Goal: Browse casually

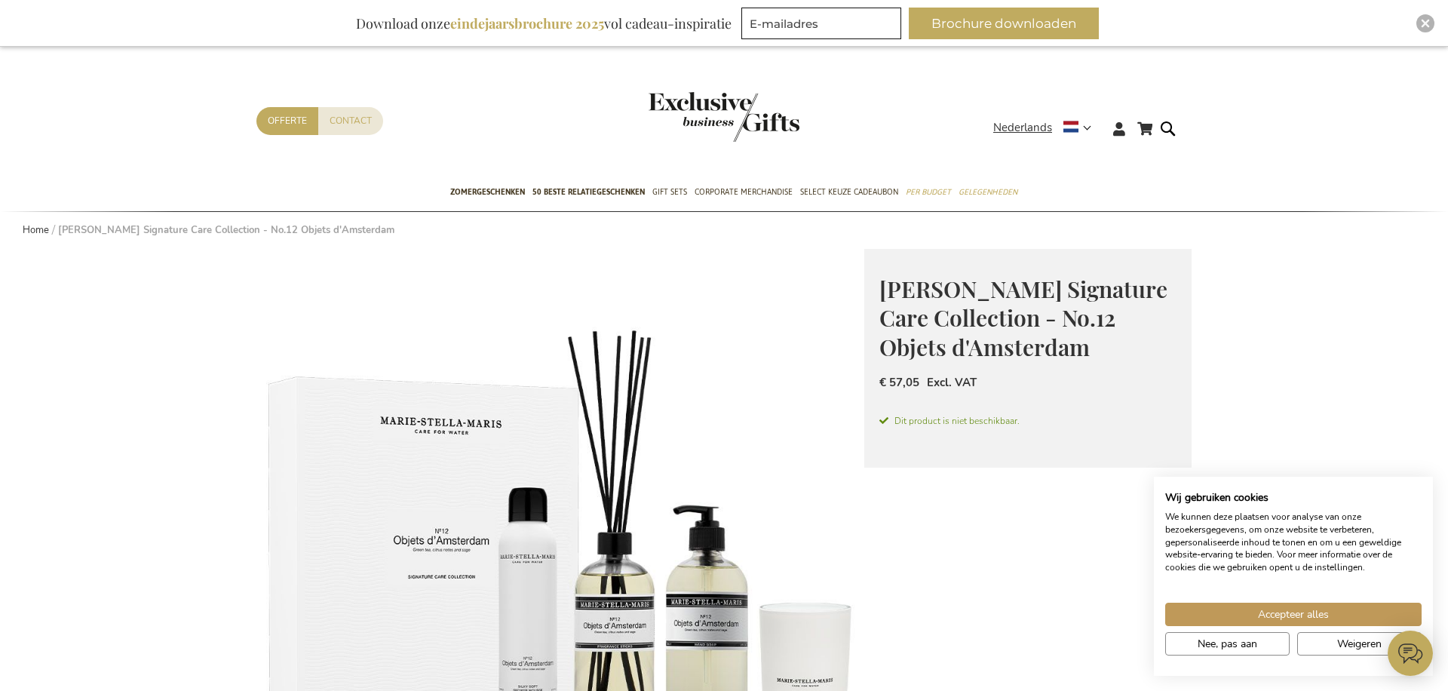
click at [598, 444] on img at bounding box center [560, 553] width 608 height 608
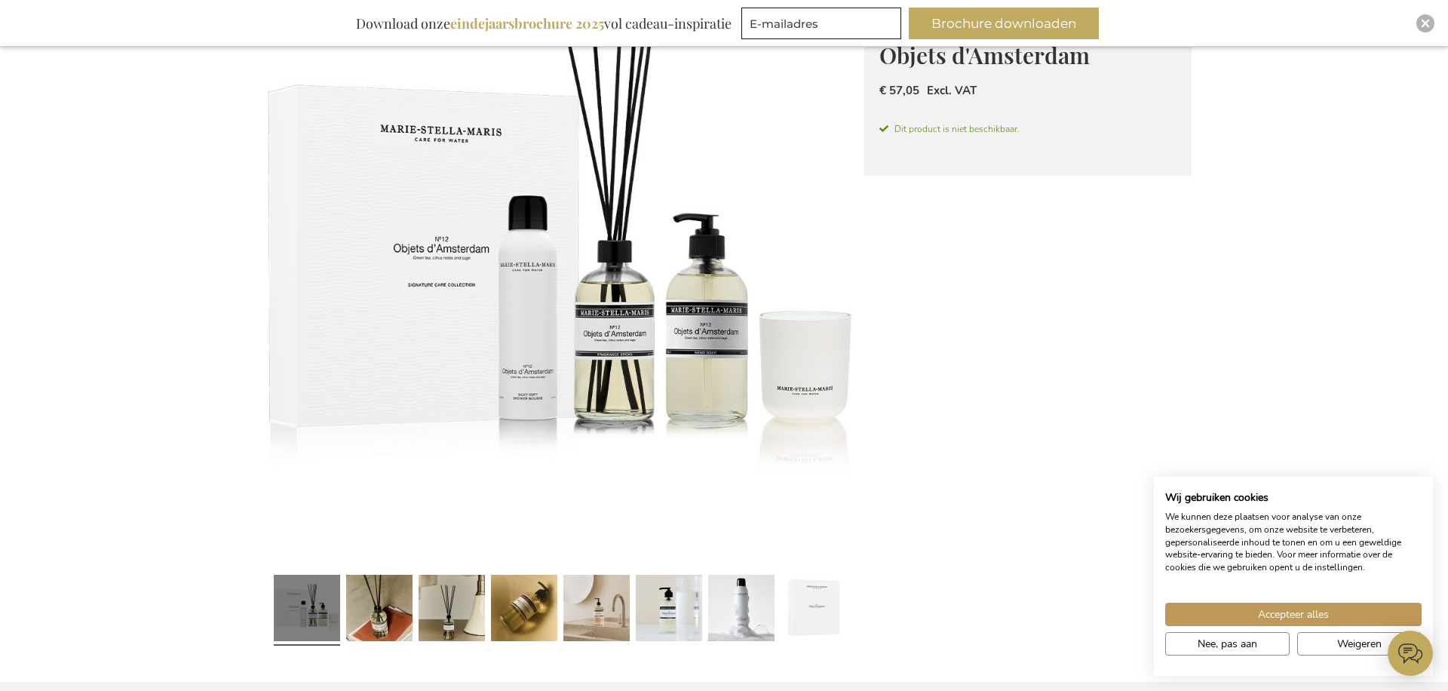
scroll to position [287, 0]
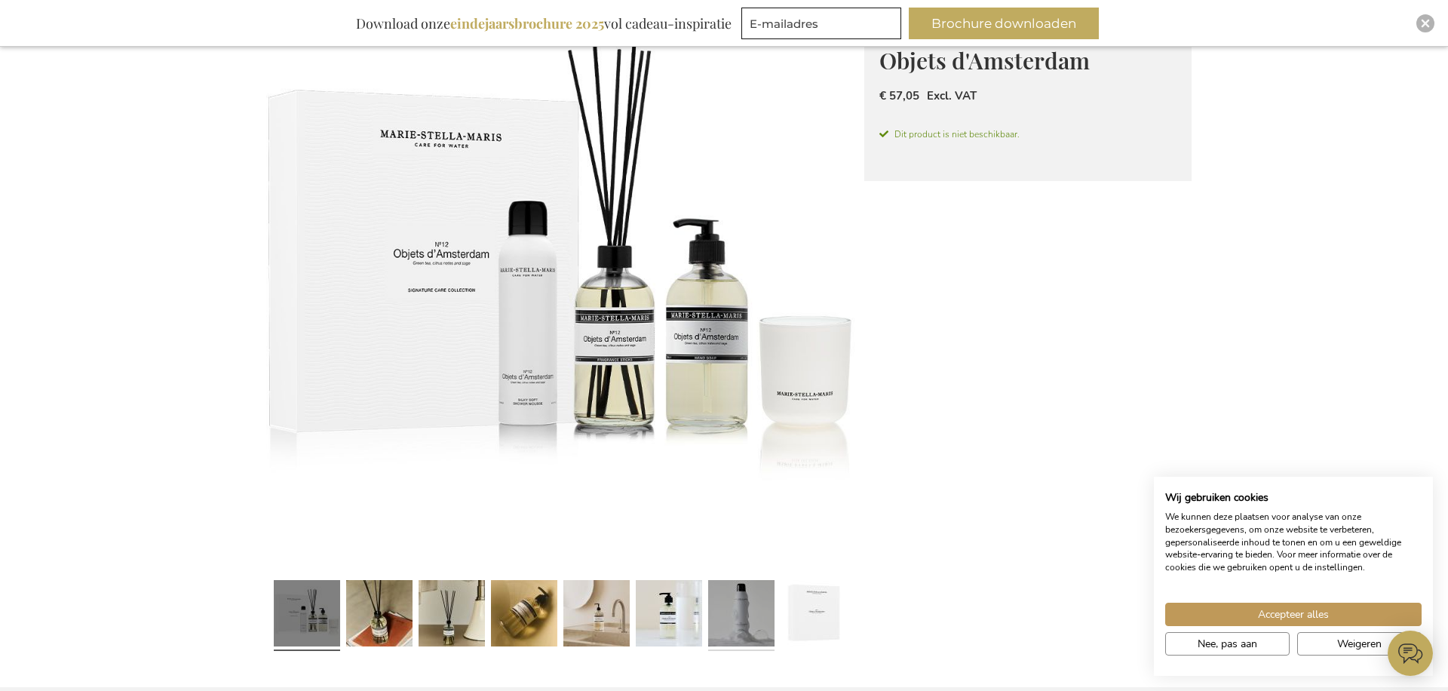
click at [739, 604] on link at bounding box center [741, 615] width 66 height 83
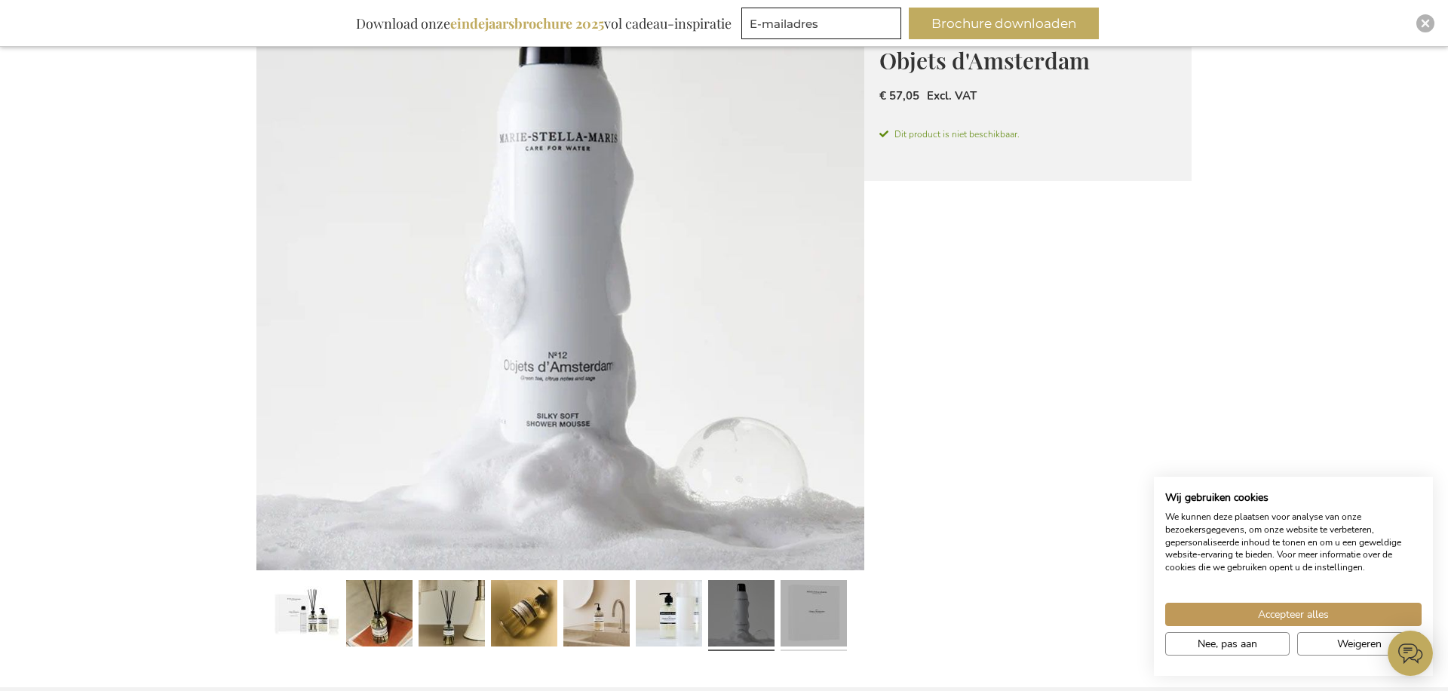
drag, startPoint x: 814, startPoint y: 611, endPoint x: 800, endPoint y: 607, distance: 14.8
click at [814, 611] on link at bounding box center [814, 615] width 66 height 83
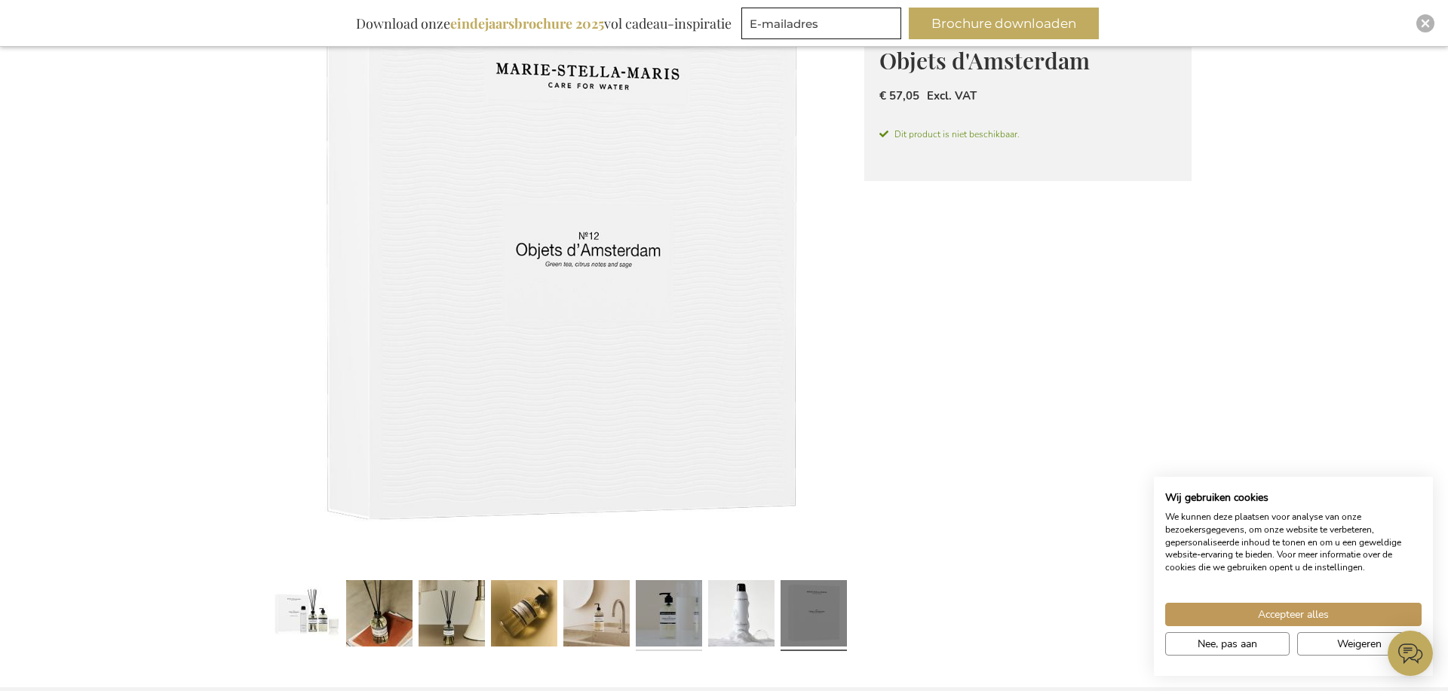
click at [662, 600] on link at bounding box center [669, 615] width 66 height 83
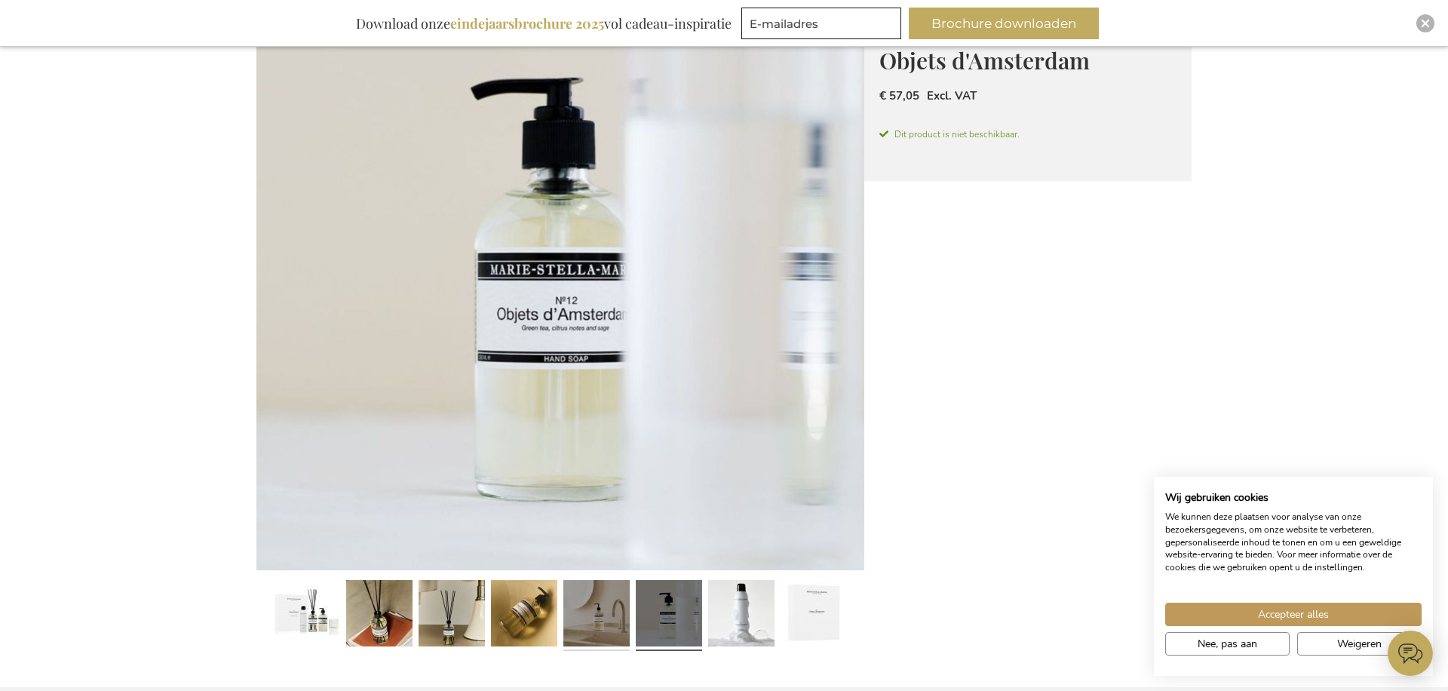
click at [613, 600] on link at bounding box center [597, 615] width 66 height 83
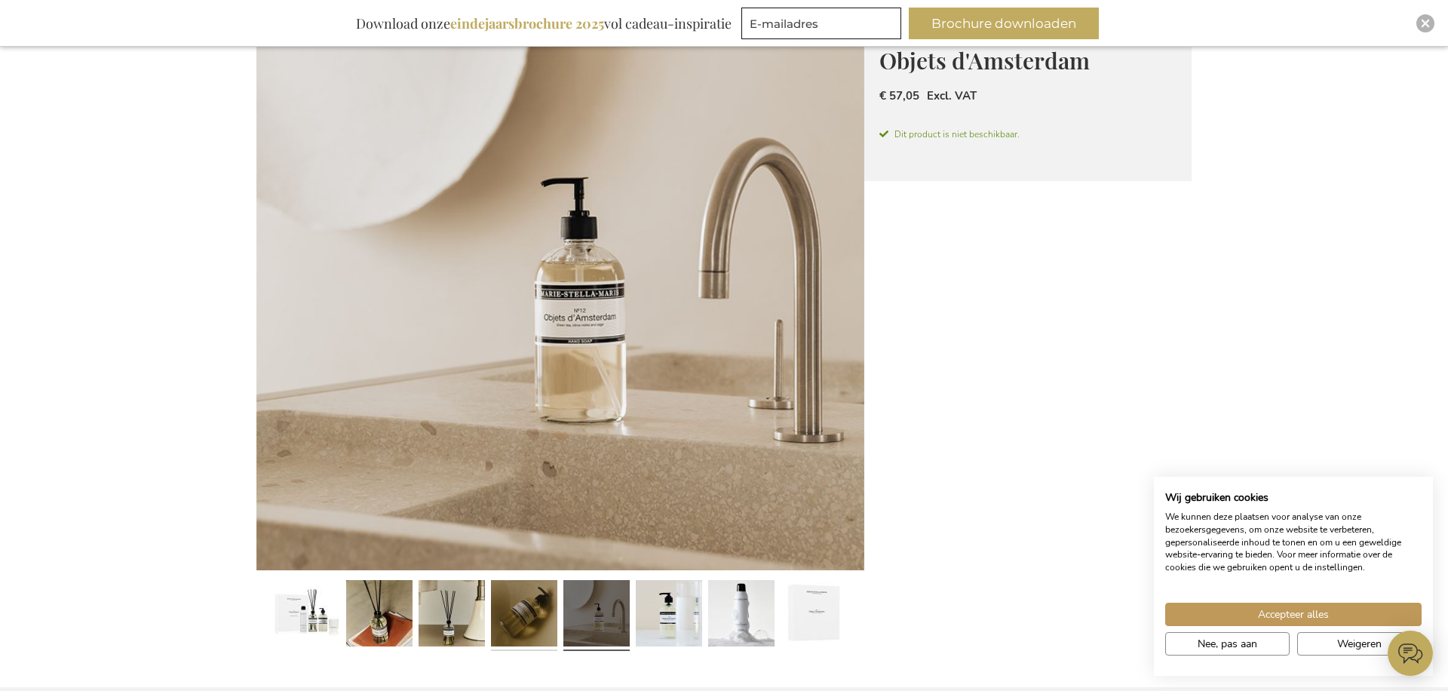
click at [541, 602] on link at bounding box center [524, 615] width 66 height 83
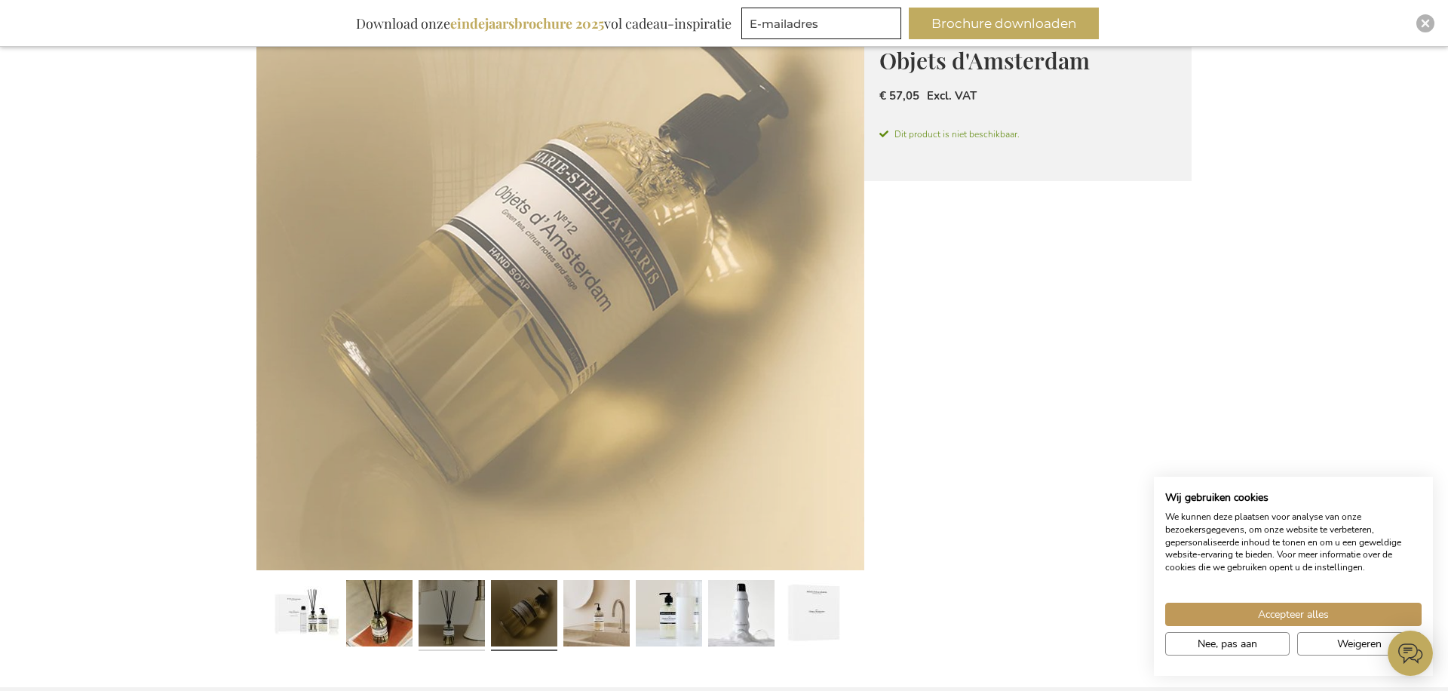
click at [473, 607] on link at bounding box center [452, 615] width 66 height 83
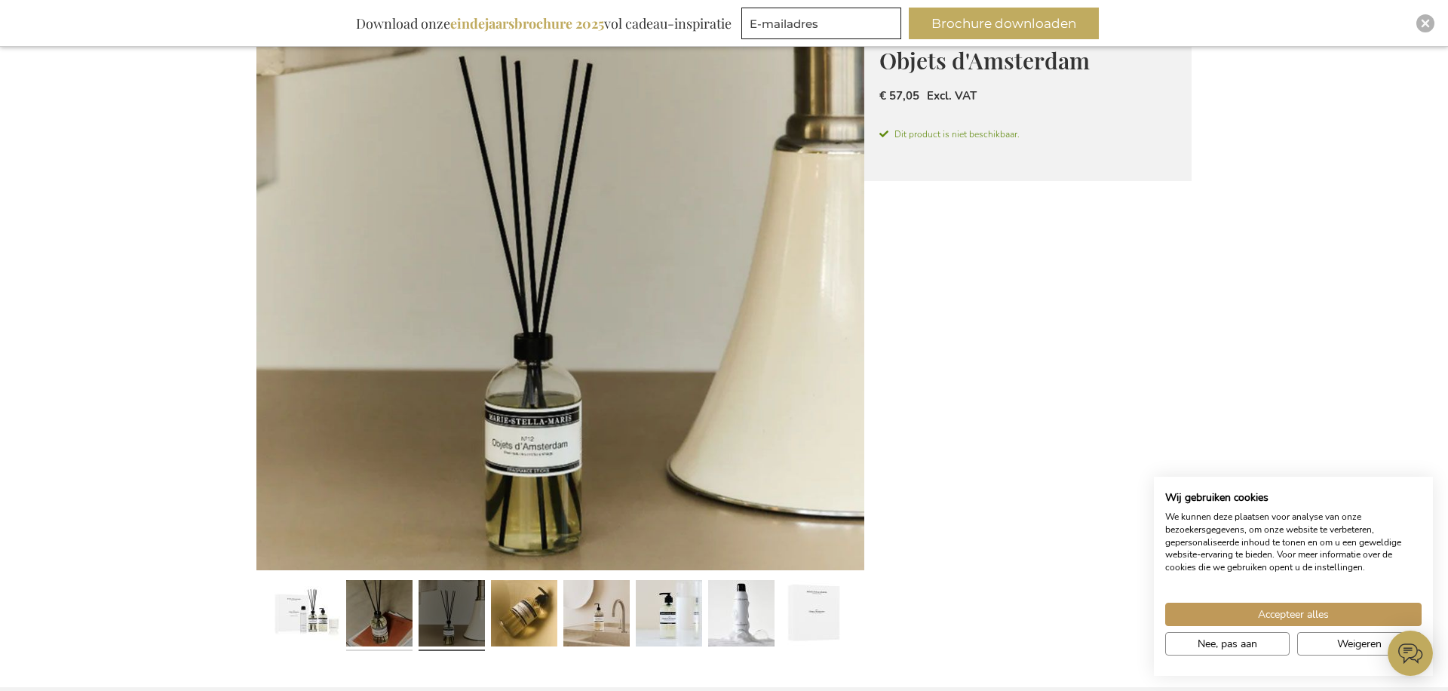
click at [400, 608] on link at bounding box center [379, 615] width 66 height 83
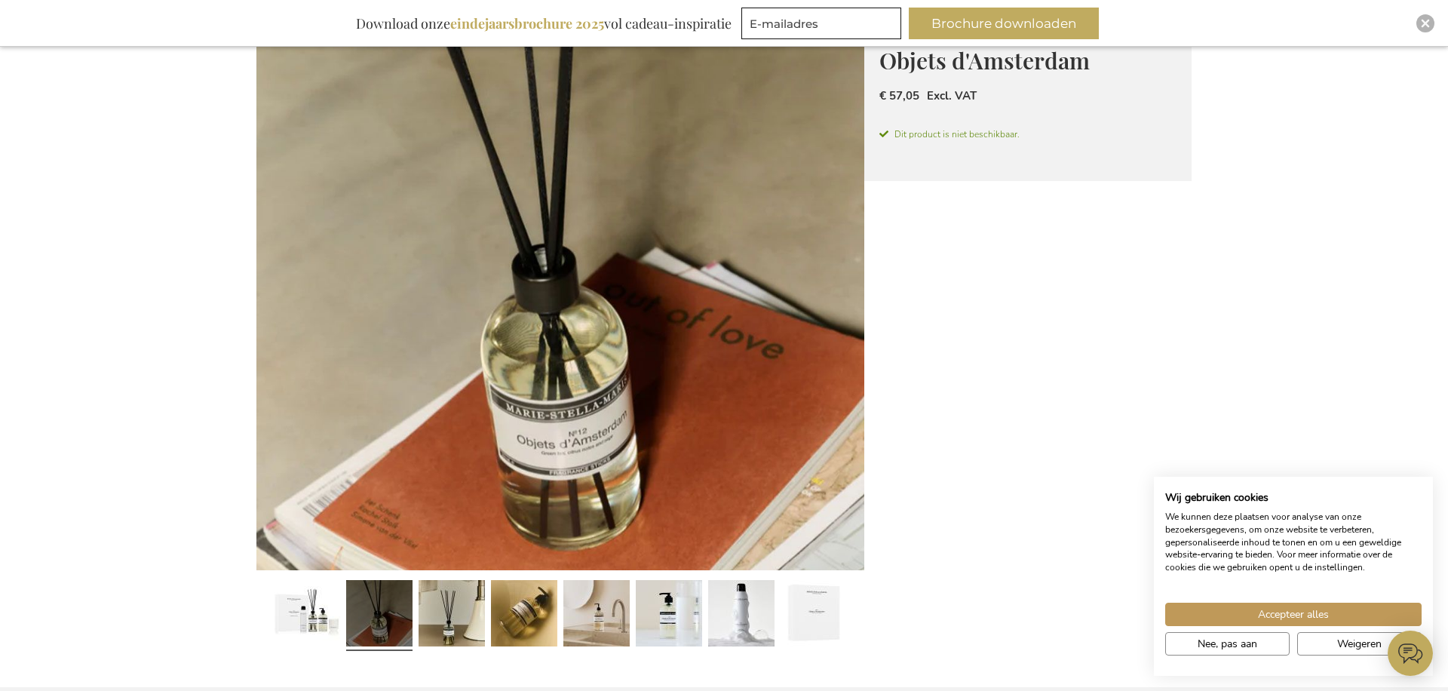
click at [343, 605] on div at bounding box center [379, 615] width 72 height 83
